Goal: Navigation & Orientation: Find specific page/section

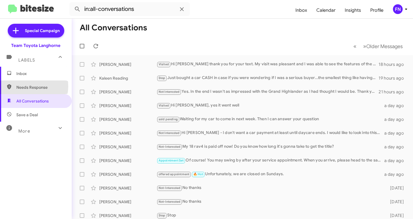
click at [28, 86] on span "Needs Response" at bounding box center [40, 88] width 49 height 6
type input "in:needs-response"
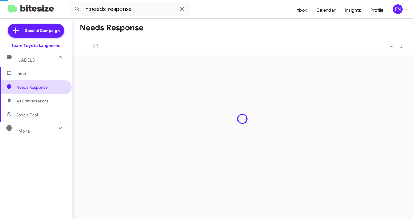
click at [34, 81] on span "Needs Response" at bounding box center [36, 88] width 72 height 14
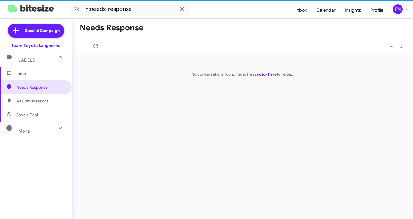
click at [49, 76] on span "Inbox" at bounding box center [40, 74] width 49 height 6
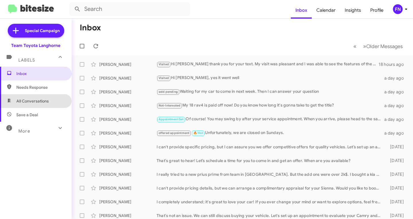
click at [51, 105] on span "All Conversations" at bounding box center [36, 101] width 72 height 14
type input "in:all-conversations"
